Goal: Check status: Check status

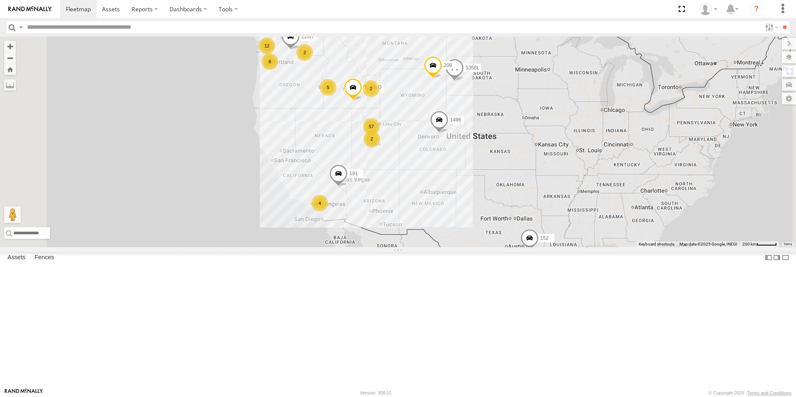
click at [328, 211] on div "4" at bounding box center [319, 203] width 17 height 17
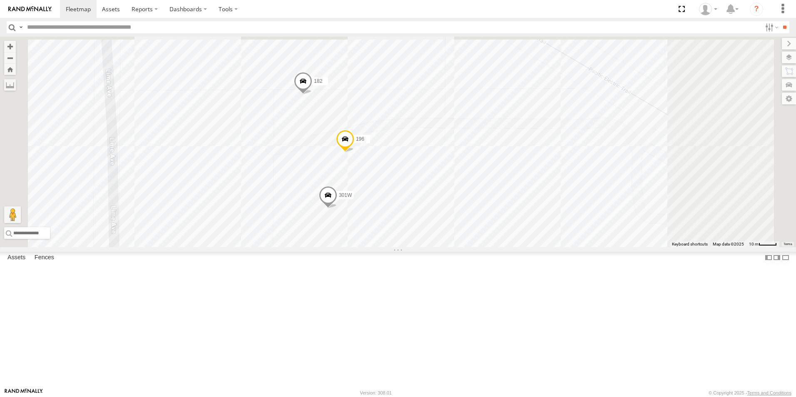
drag, startPoint x: 575, startPoint y: 105, endPoint x: 506, endPoint y: 210, distance: 126.2
click at [506, 210] on div "152 1496 208 220H 307W T-199 D 191 5358L 301W 182 194 196" at bounding box center [398, 142] width 796 height 211
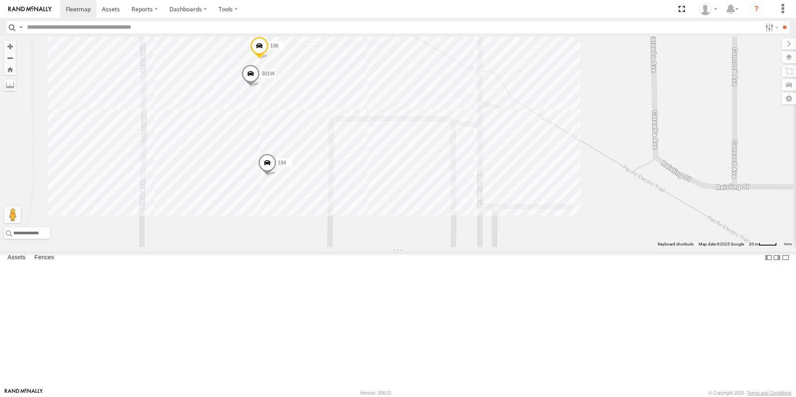
drag, startPoint x: 714, startPoint y: 285, endPoint x: 602, endPoint y: 196, distance: 143.1
click at [602, 196] on div "152 1496 208 220H 307W T-199 D 191 5358L 301W 182 194 196" at bounding box center [398, 142] width 796 height 211
click at [80, 15] on link at bounding box center [78, 9] width 37 height 18
